Goal: Task Accomplishment & Management: Manage account settings

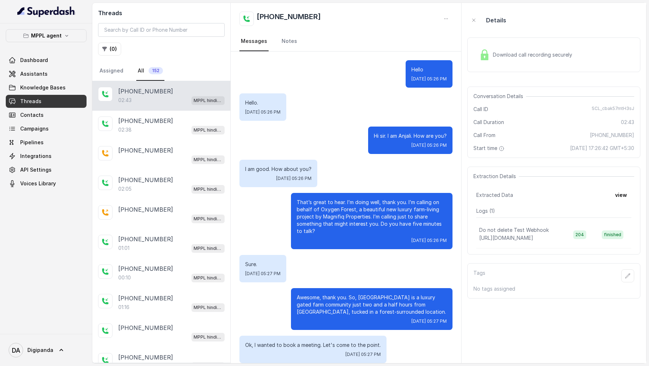
scroll to position [614, 0]
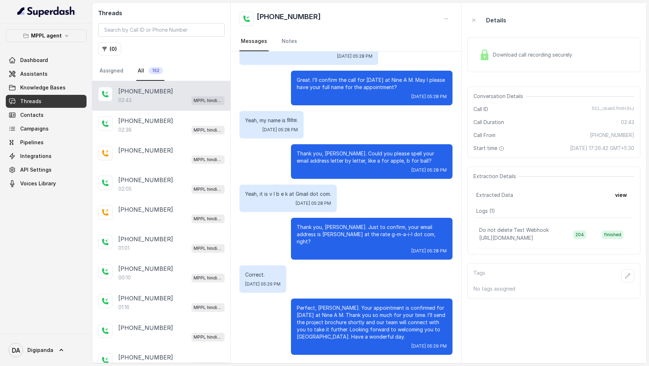
click at [517, 231] on p "Do not delete Test Webhook" at bounding box center [514, 229] width 70 height 7
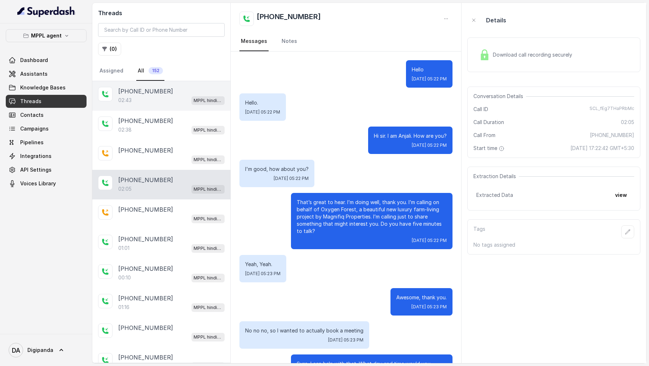
click at [175, 100] on div "02:43 MPPL hindi-english assistant" at bounding box center [171, 100] width 106 height 9
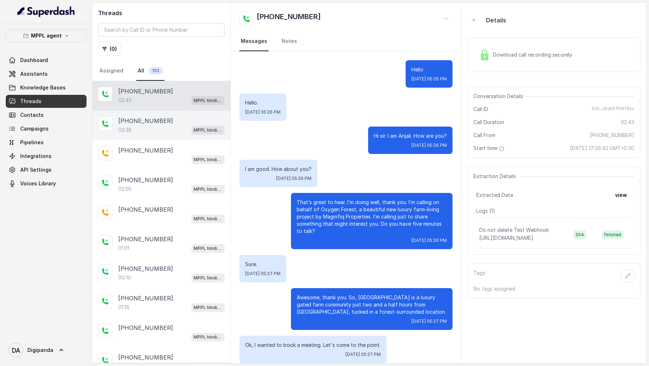
scroll to position [614, 0]
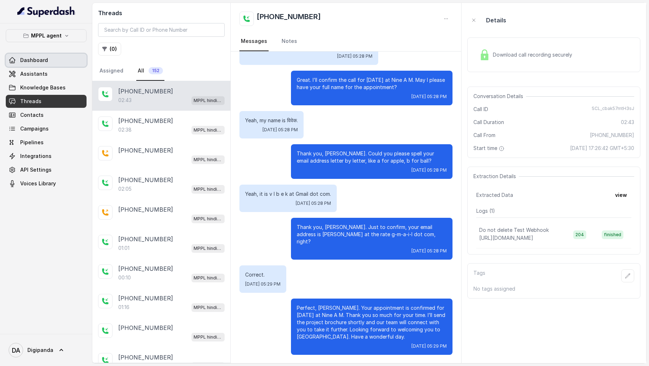
click at [59, 60] on link "Dashboard" at bounding box center [46, 60] width 81 height 13
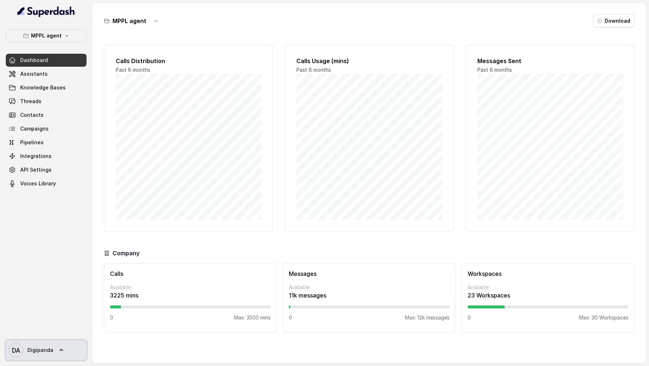
click at [40, 343] on link "DA Digipanda" at bounding box center [46, 350] width 81 height 20
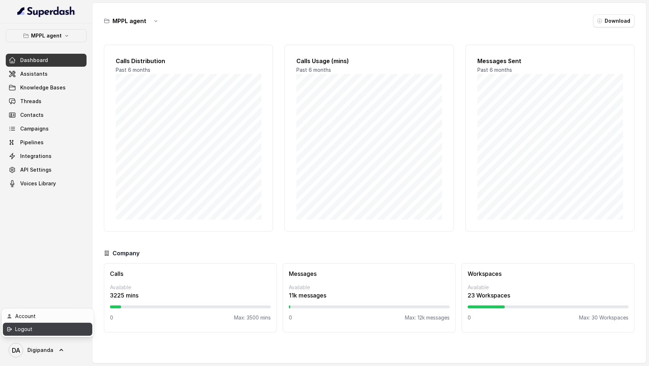
click at [58, 334] on link "Logout" at bounding box center [47, 329] width 89 height 13
